Goal: Task Accomplishment & Management: Manage account settings

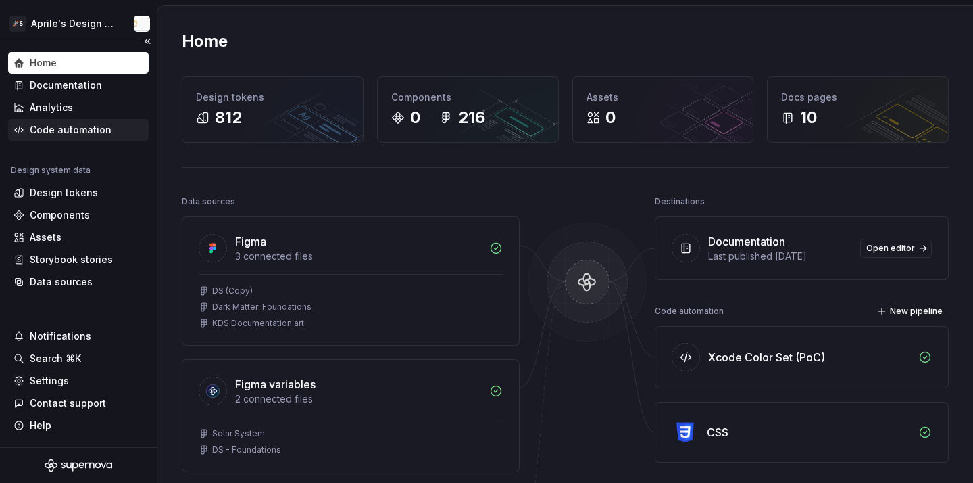
click at [95, 133] on div "Code automation" at bounding box center [71, 130] width 82 height 14
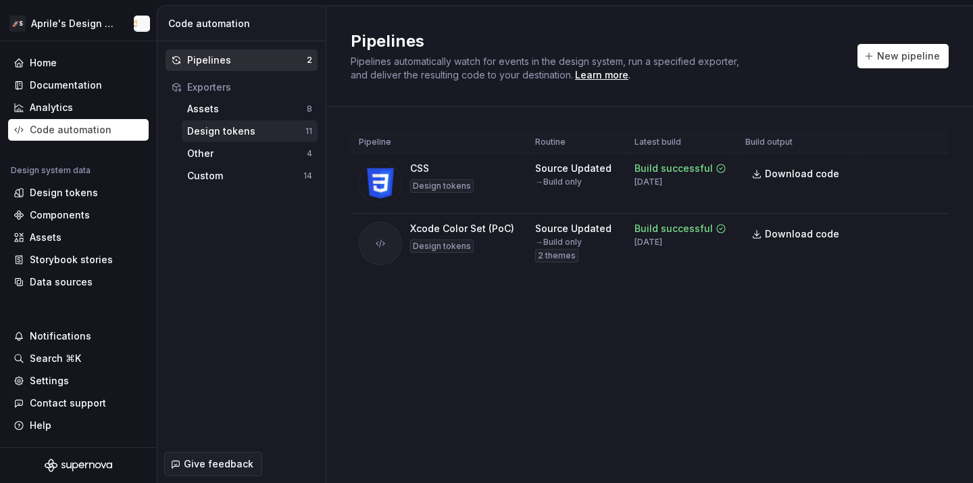
click at [266, 126] on div "Design tokens" at bounding box center [246, 131] width 118 height 14
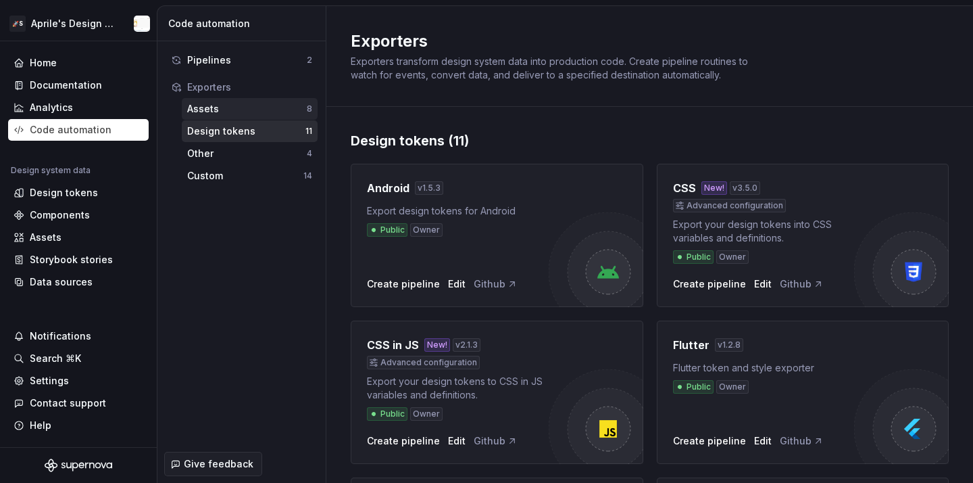
click at [236, 105] on div "Assets" at bounding box center [247, 109] width 120 height 14
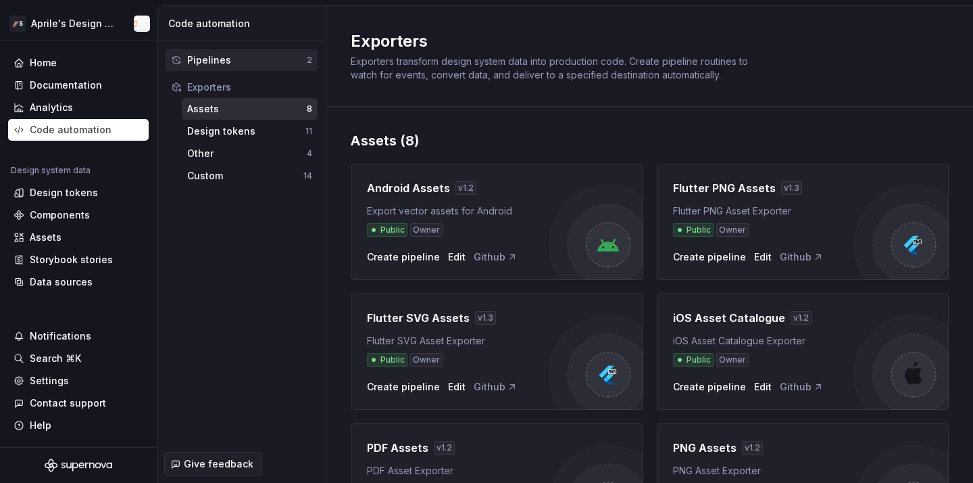
click at [230, 57] on div "Pipelines" at bounding box center [247, 60] width 120 height 14
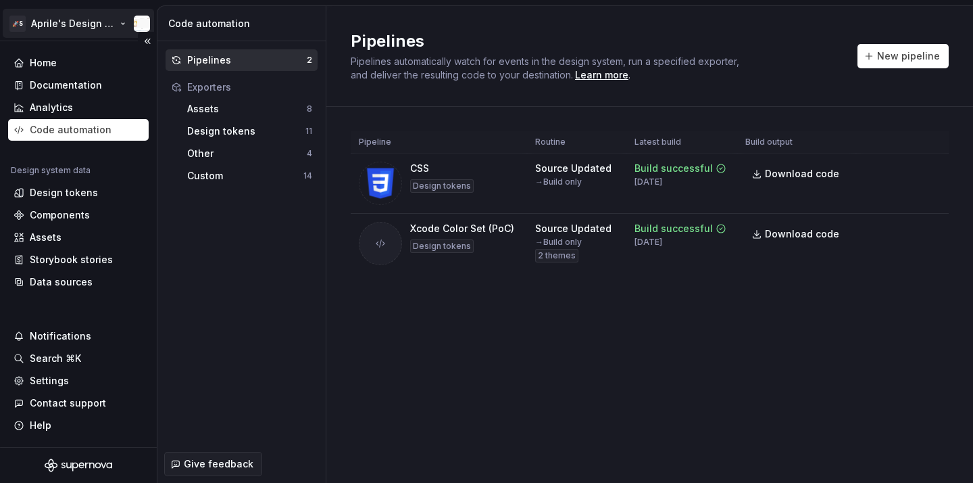
click at [57, 22] on html "🚀S Aprile's Design System Home Documentation Analytics Code automation Design s…" at bounding box center [486, 241] width 973 height 483
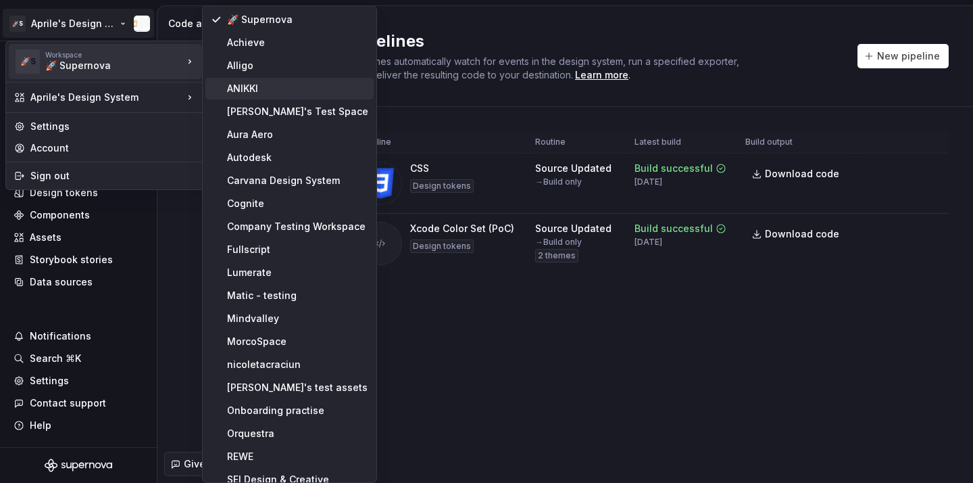
click at [241, 85] on div "ANIKKI" at bounding box center [297, 89] width 141 height 14
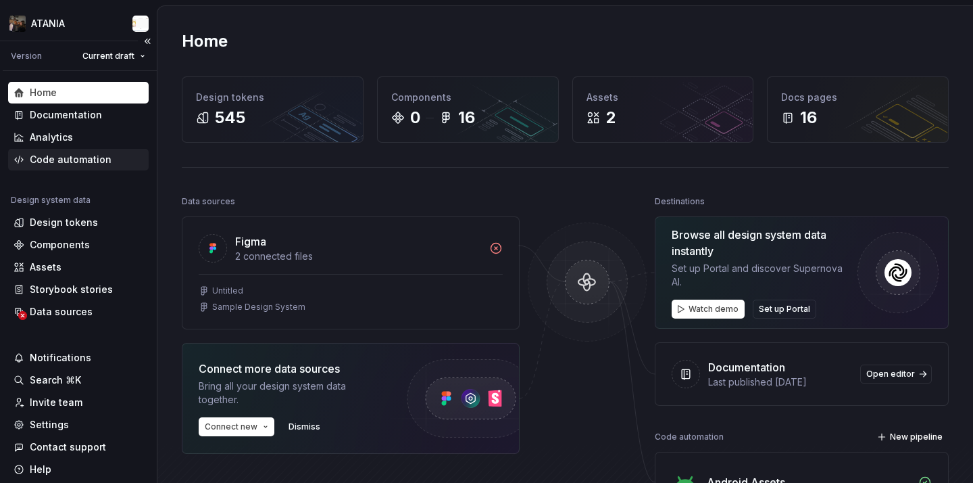
click at [98, 155] on div "Code automation" at bounding box center [71, 160] width 82 height 14
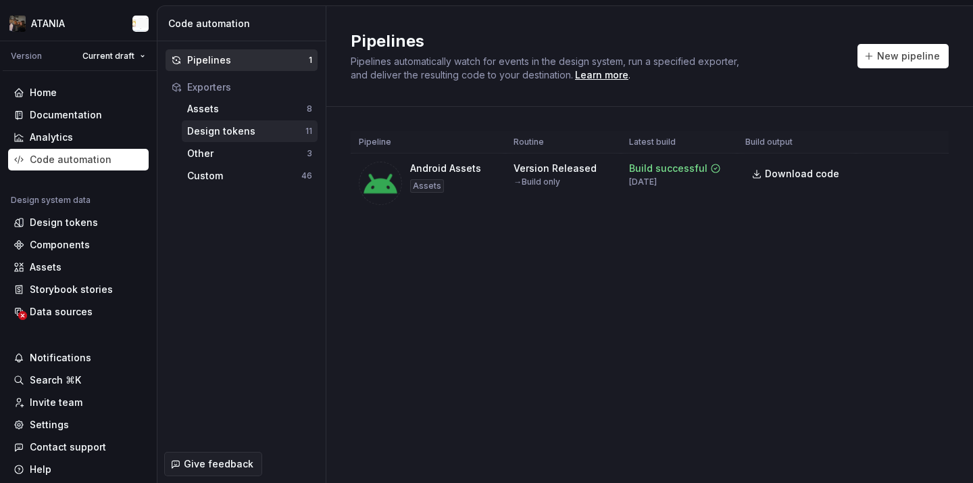
click at [251, 130] on div "Design tokens" at bounding box center [246, 131] width 118 height 14
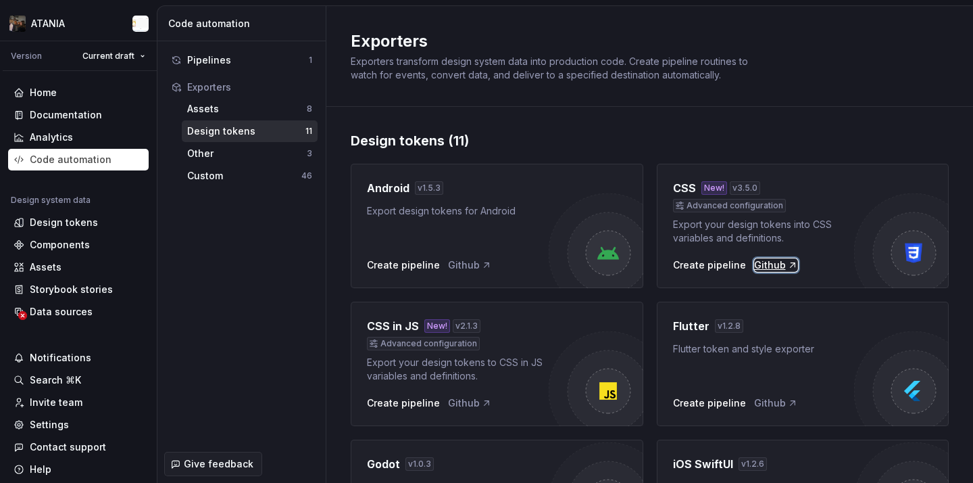
click at [782, 270] on div "Github" at bounding box center [776, 265] width 44 height 14
click at [72, 426] on div "Settings" at bounding box center [79, 425] width 130 height 14
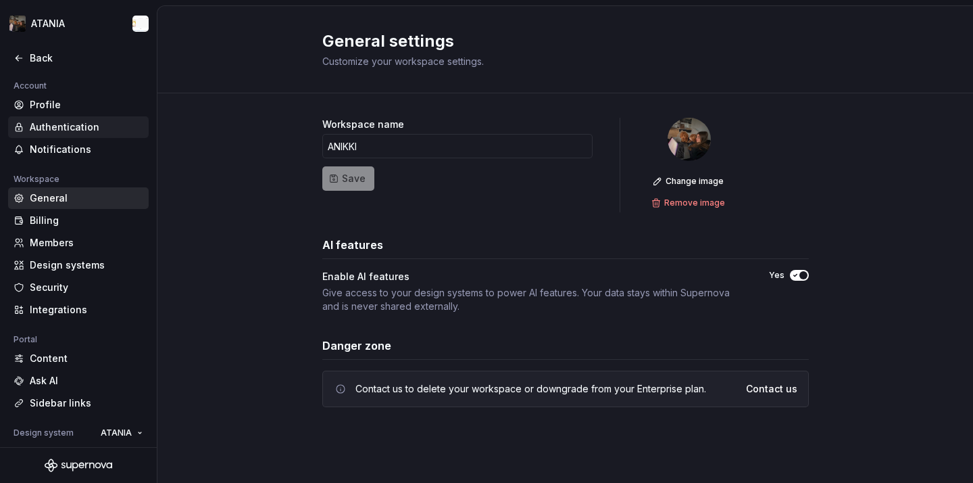
click at [56, 126] on div "Authentication" at bounding box center [87, 127] width 114 height 14
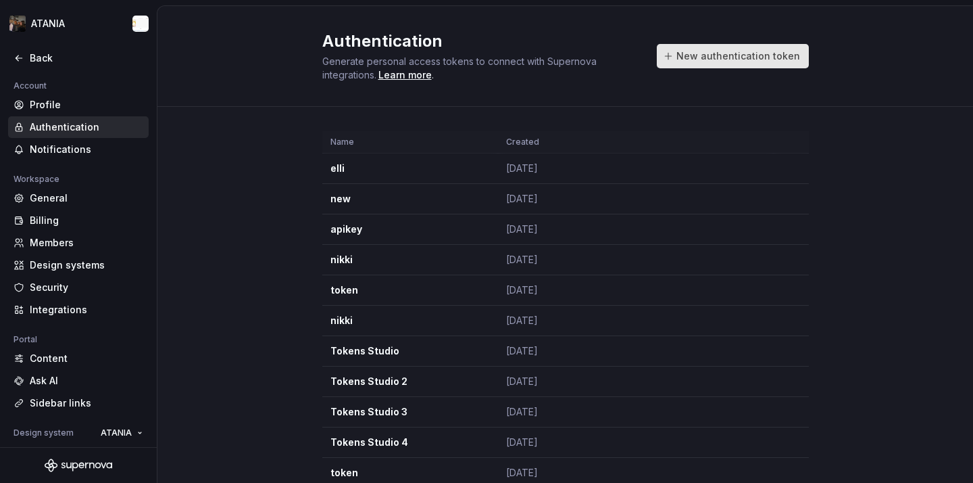
click at [808, 49] on div "New authentication token" at bounding box center [733, 56] width 152 height 24
click at [700, 65] on button "New authentication token" at bounding box center [733, 56] width 152 height 24
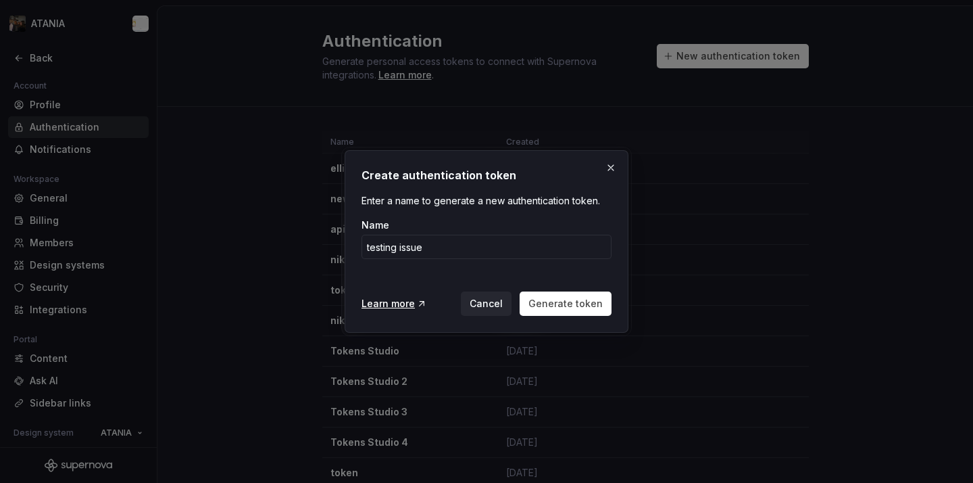
type input "testing issue"
click at [571, 318] on div "Create authentication token Enter a name to generate a new authentication token…" at bounding box center [487, 241] width 284 height 182
click at [561, 306] on span "Generate token" at bounding box center [566, 304] width 74 height 14
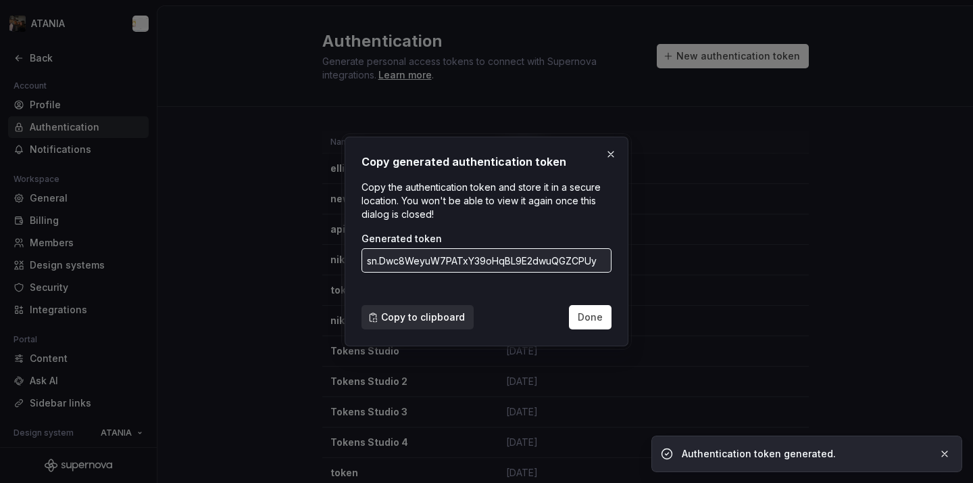
click at [398, 318] on span "Copy to clipboard" at bounding box center [423, 317] width 84 height 14
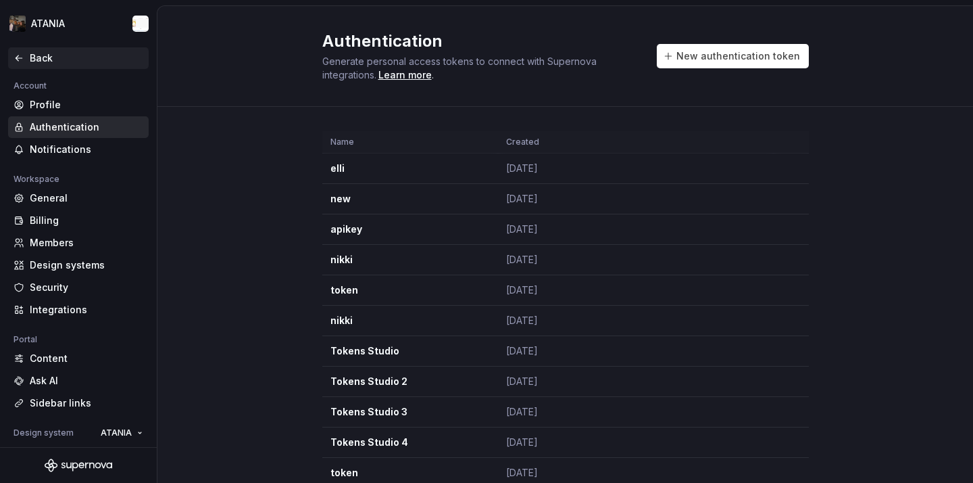
click at [46, 57] on div "Back" at bounding box center [87, 58] width 114 height 14
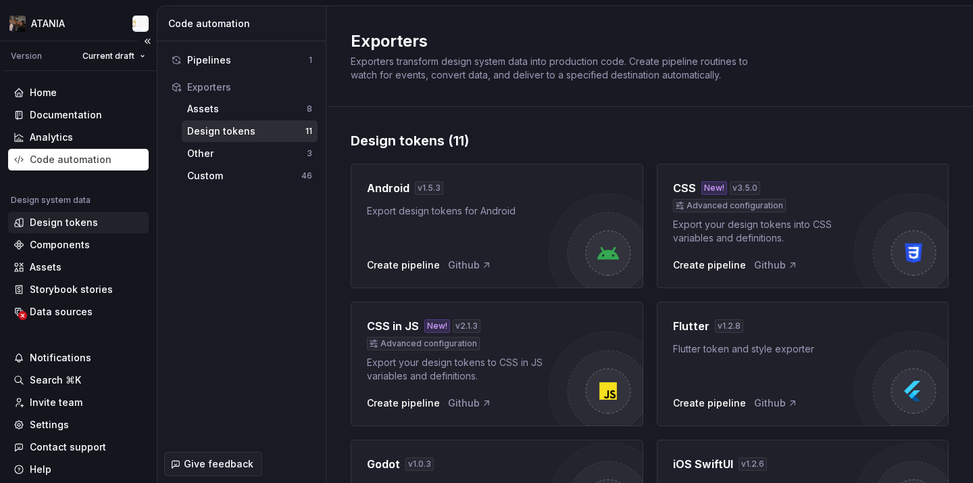
click at [80, 221] on div "Design tokens" at bounding box center [64, 223] width 68 height 14
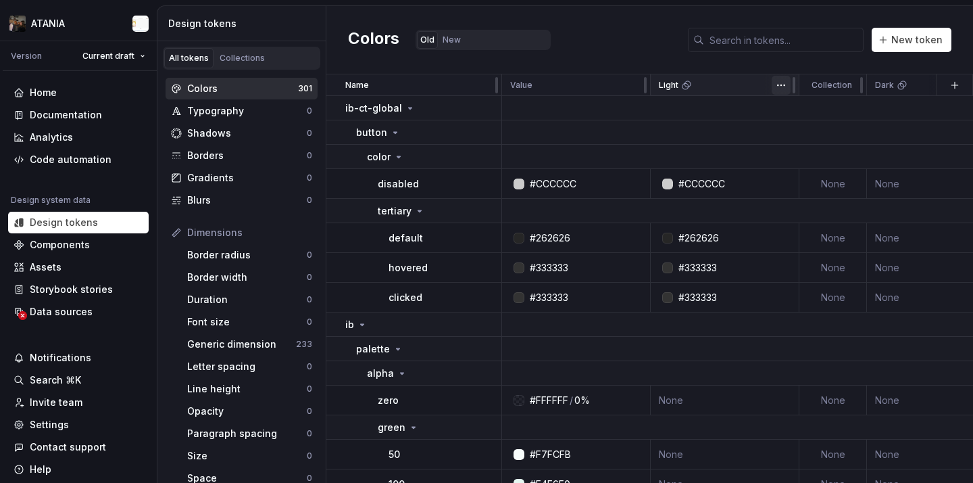
click at [781, 90] on html "ATANIA Version Current draft Home Documentation Analytics Code automation Desig…" at bounding box center [486, 241] width 973 height 483
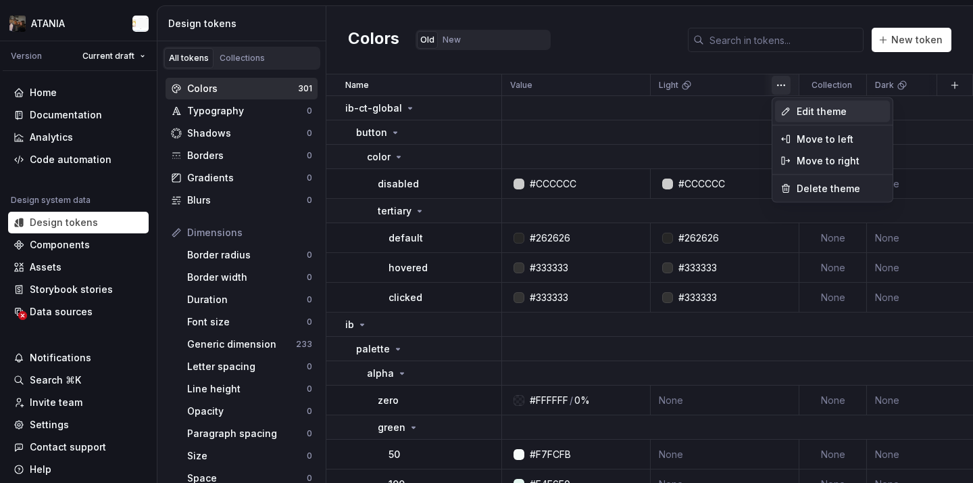
click at [803, 114] on span "Edit theme" at bounding box center [841, 112] width 88 height 14
